Goal: Transaction & Acquisition: Purchase product/service

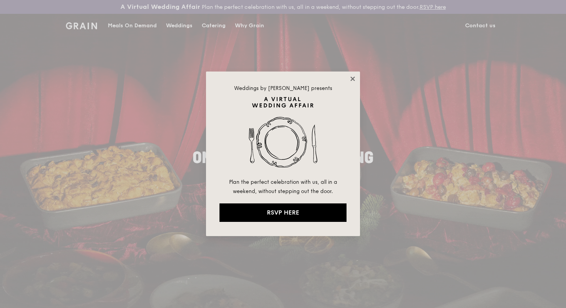
click at [349, 82] on icon at bounding box center [352, 78] width 7 height 7
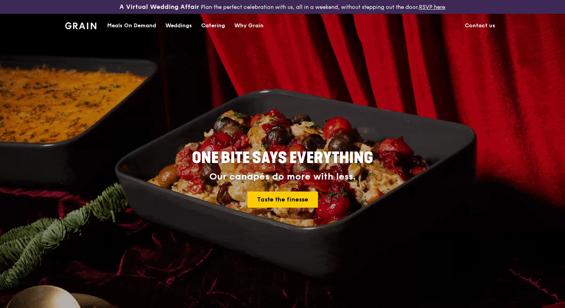
click at [136, 26] on div "Meals On Demand" at bounding box center [131, 25] width 49 height 23
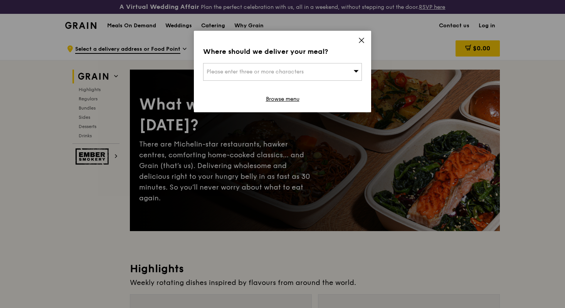
click at [357, 43] on div "Where should we deliver your meal? Please enter three or more characters Browse…" at bounding box center [282, 72] width 177 height 82
click at [361, 41] on icon at bounding box center [361, 40] width 7 height 7
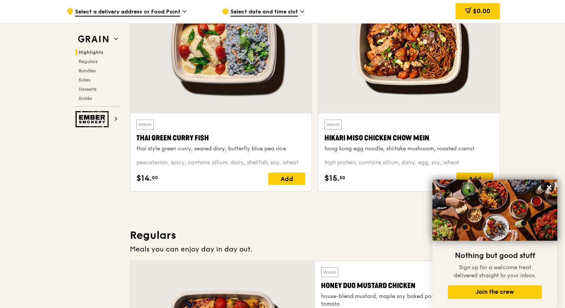
scroll to position [315, 0]
click at [110, 113] on img at bounding box center [92, 119] width 35 height 16
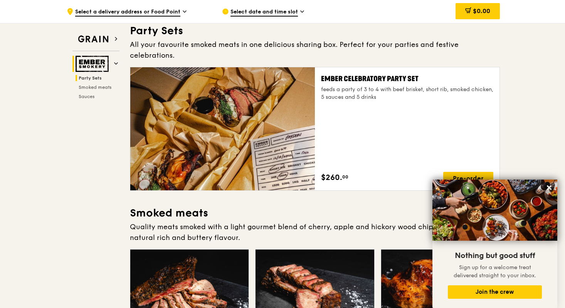
scroll to position [39, 0]
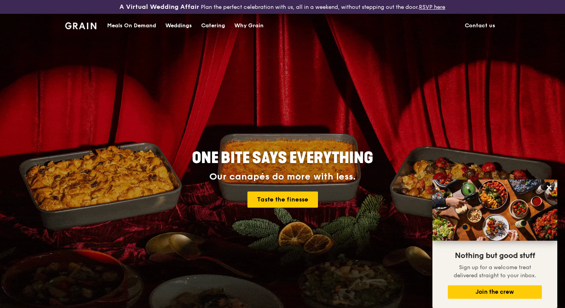
click at [185, 26] on div "Weddings" at bounding box center [178, 25] width 27 height 23
